Goal: Check status: Check status

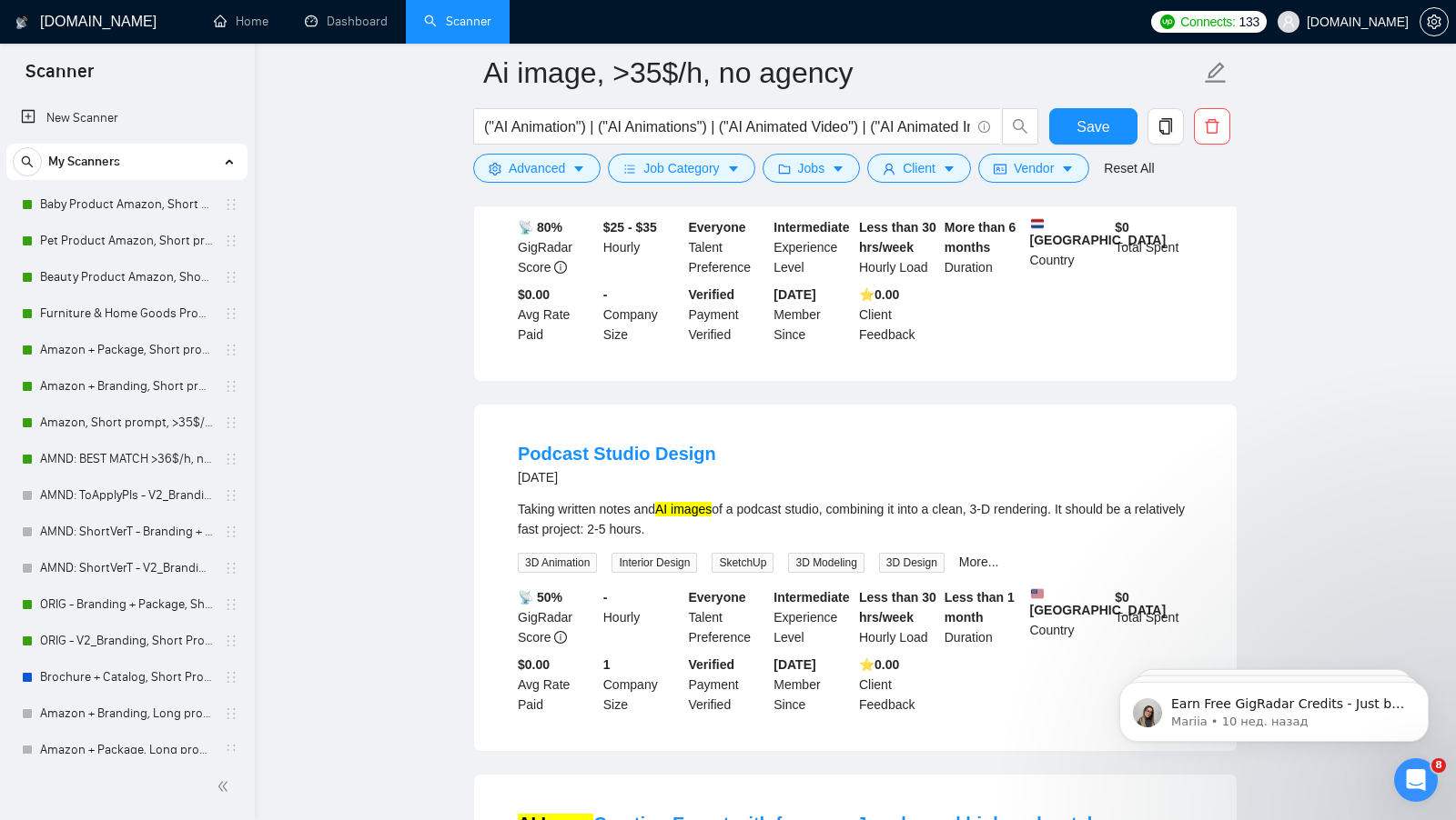
scroll to position [1687, 0]
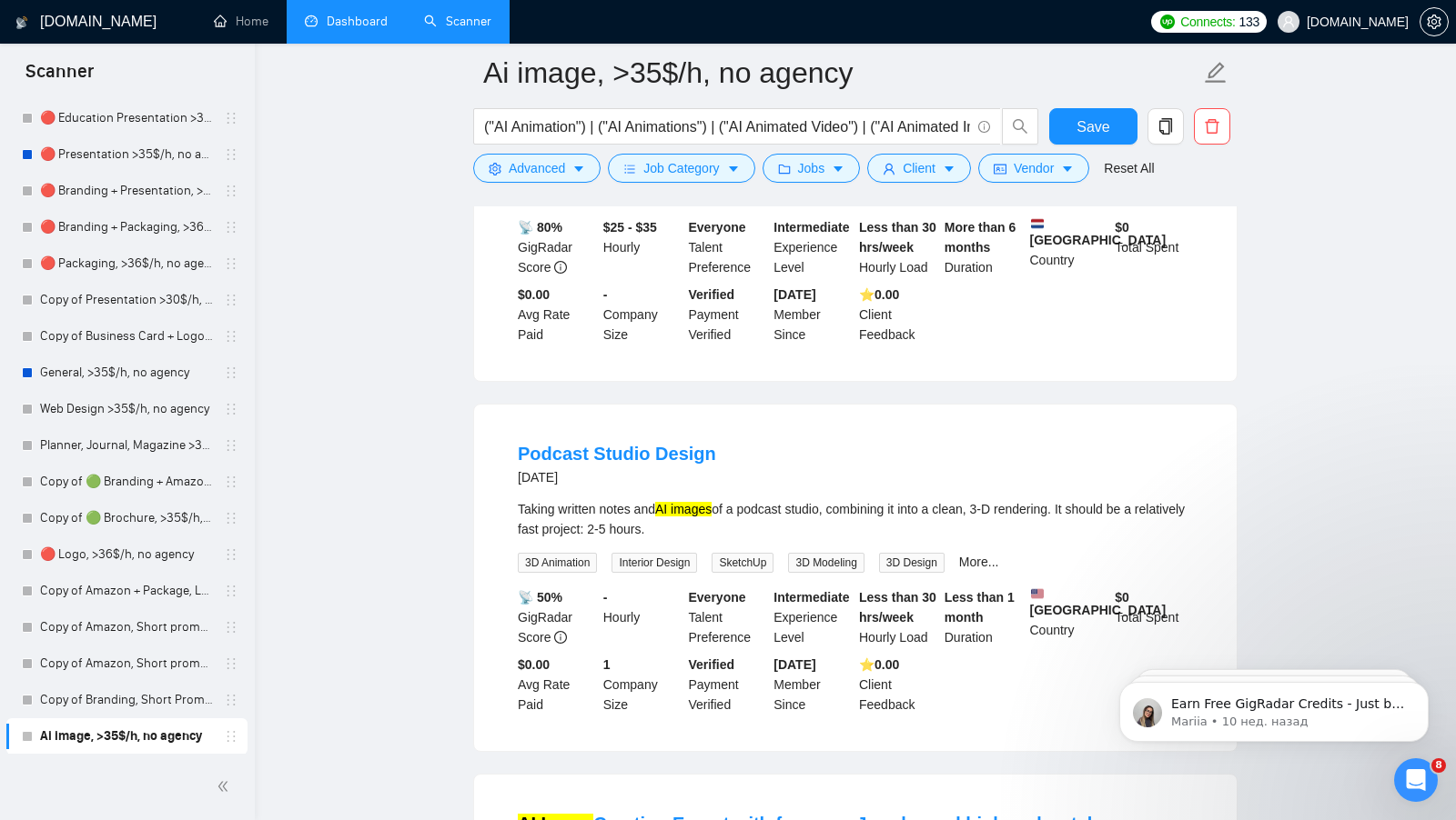
click at [320, 29] on link "Dashboard" at bounding box center [346, 21] width 83 height 15
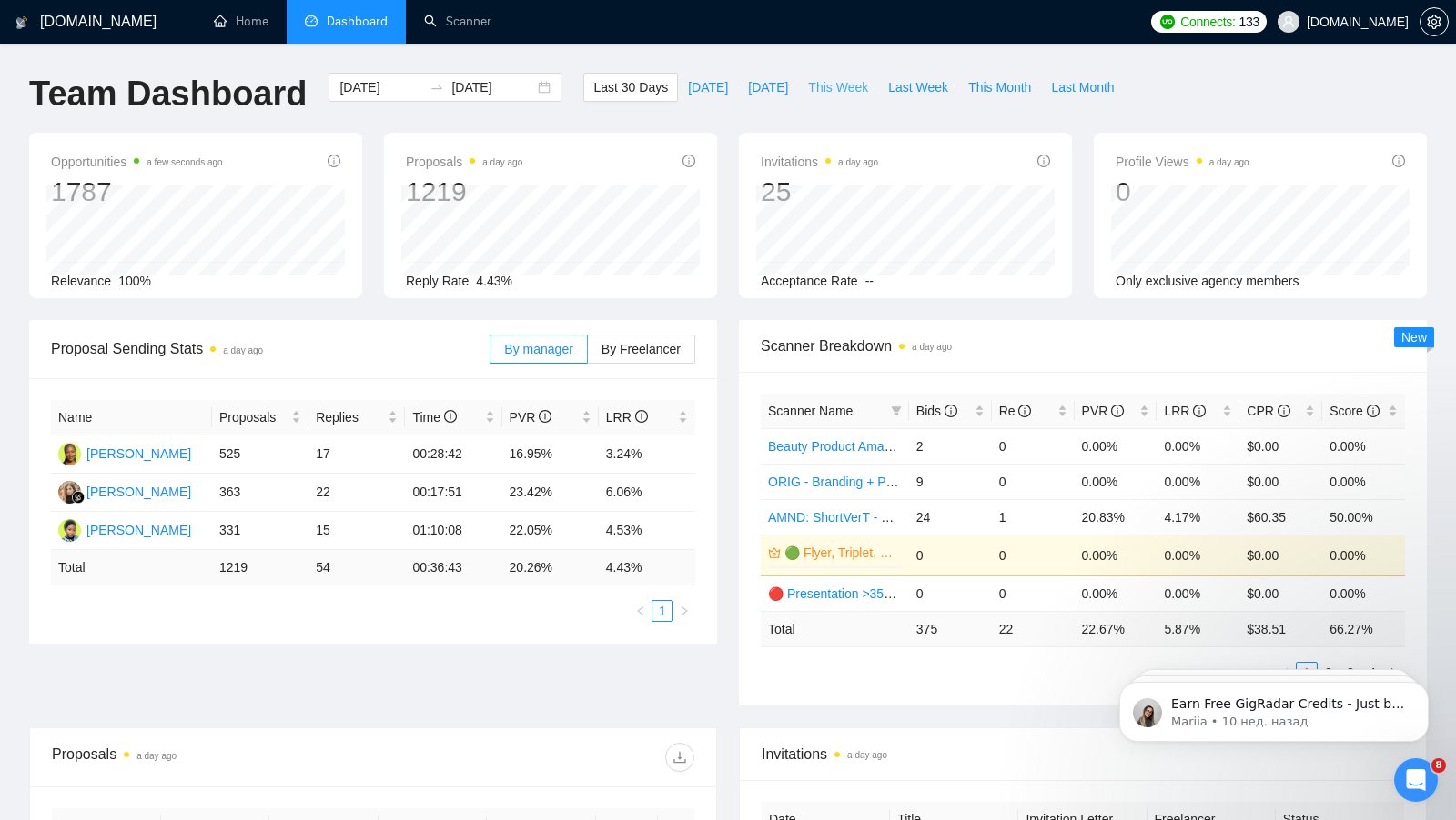
click at [846, 87] on span "This Week" at bounding box center [837, 87] width 60 height 20
type input "[DATE]"
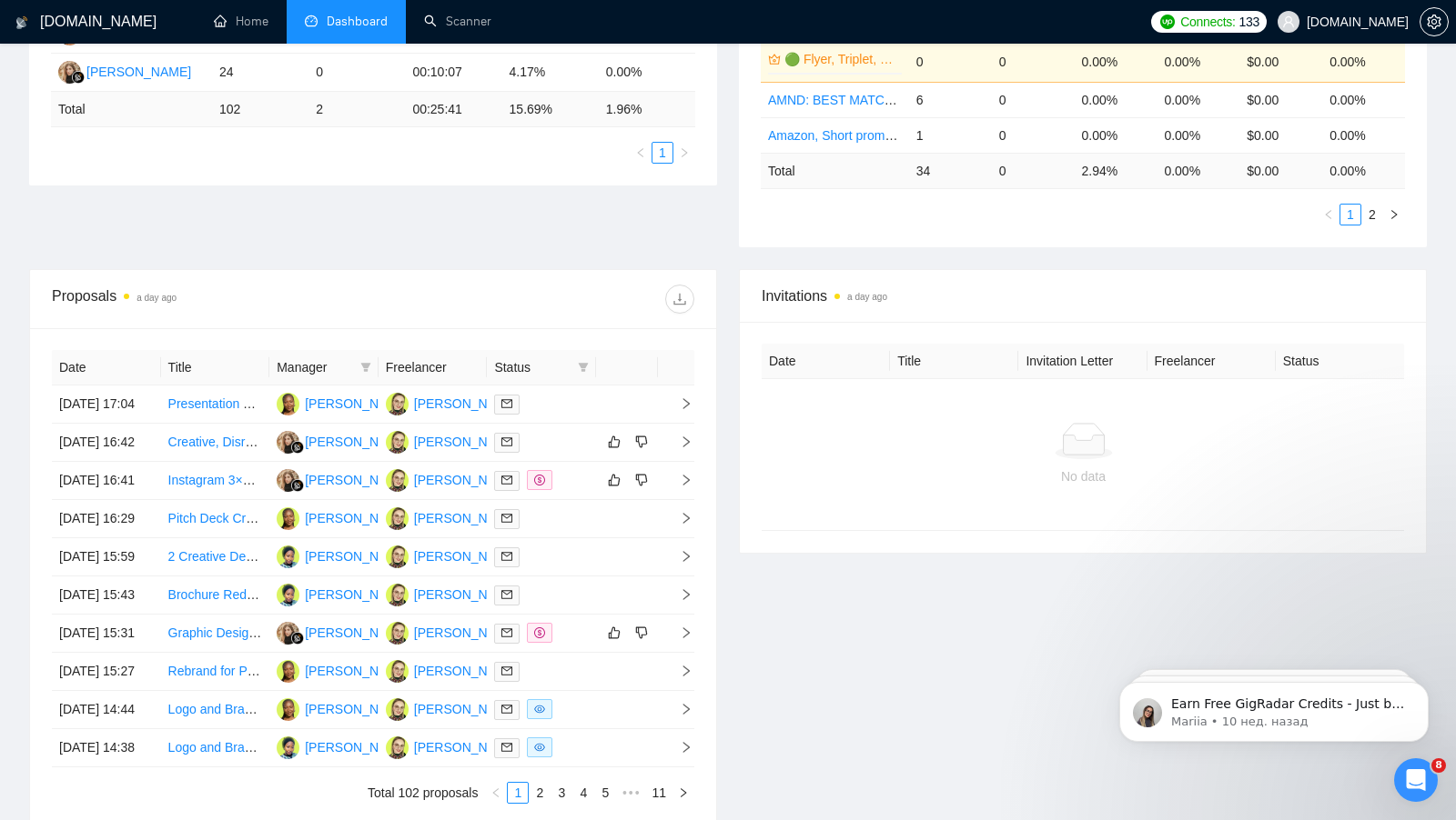
scroll to position [525, 0]
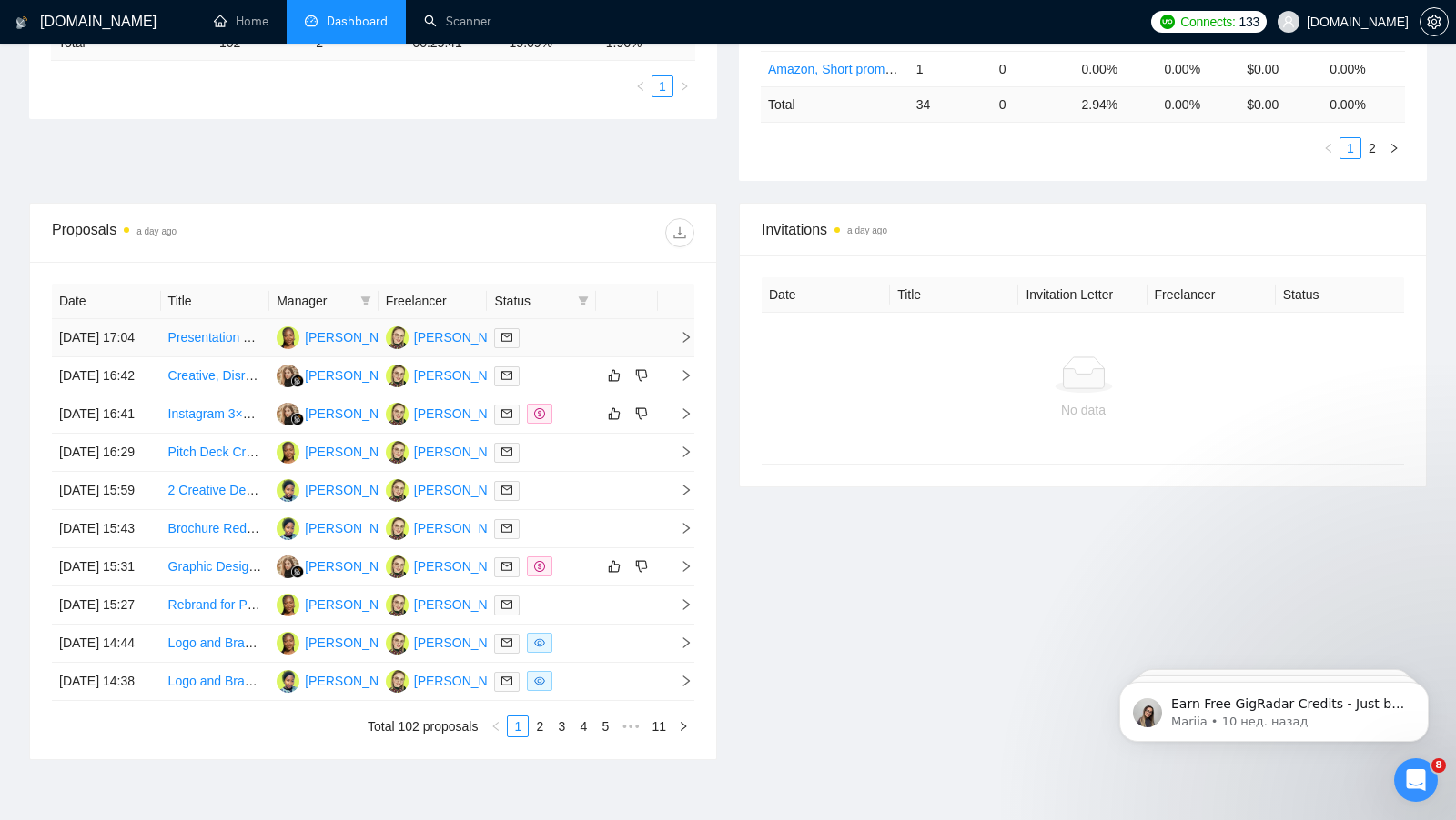
click at [600, 330] on td at bounding box center [626, 338] width 62 height 38
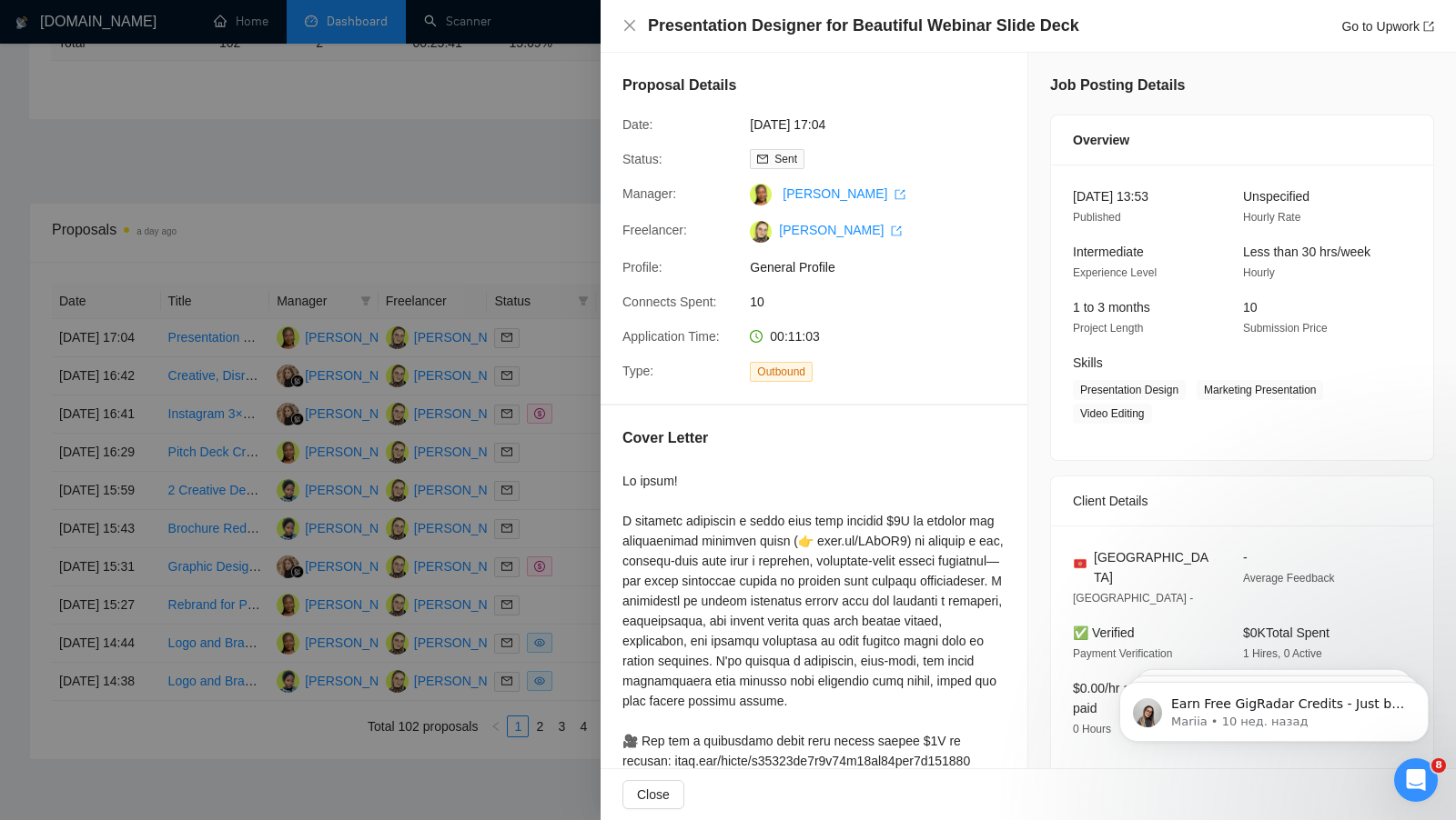
click at [499, 280] on div at bounding box center [728, 410] width 1456 height 820
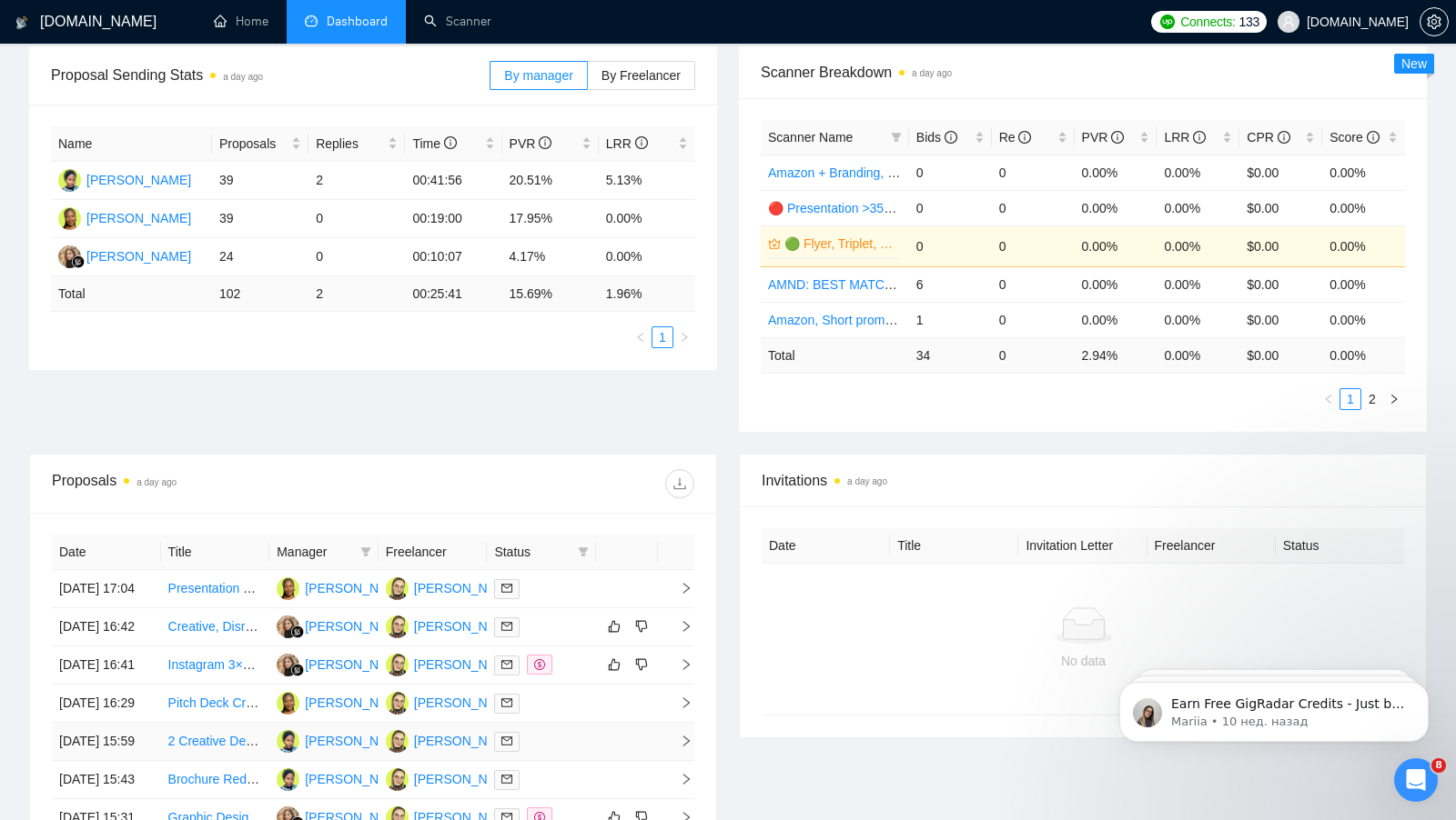
scroll to position [0, 0]
